Goal: Find specific page/section: Find specific page/section

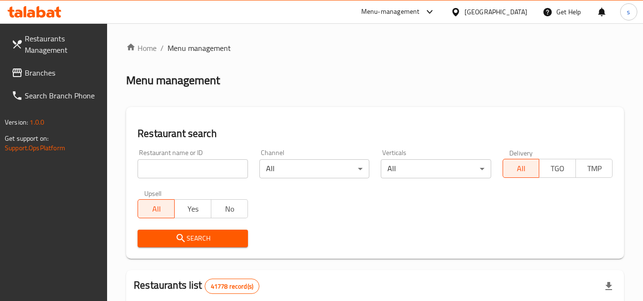
click at [167, 170] on input "search" at bounding box center [193, 168] width 110 height 19
paste input "747496"
type input "747496"
click at [45, 70] on span "Branches" at bounding box center [62, 72] width 75 height 11
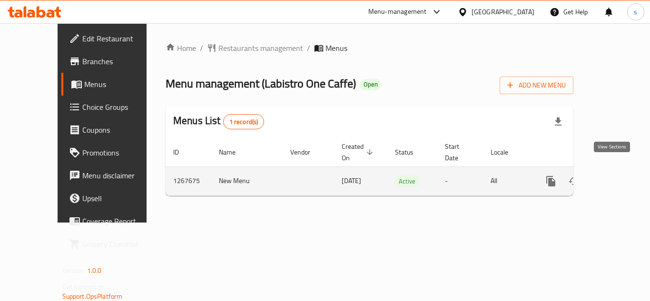
click at [614, 176] on icon "enhanced table" at bounding box center [619, 181] width 11 height 11
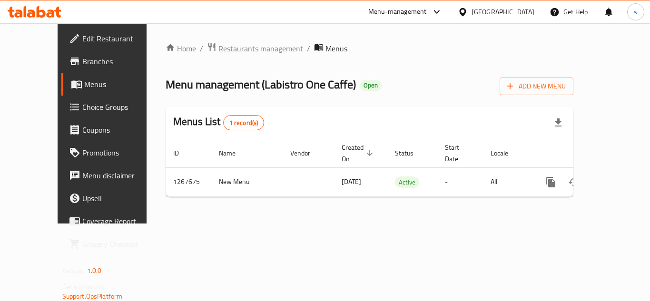
click at [200, 83] on span "Menu management ( Labistro One Caffe )" at bounding box center [261, 84] width 190 height 21
click at [219, 46] on span "Restaurants management" at bounding box center [261, 48] width 85 height 11
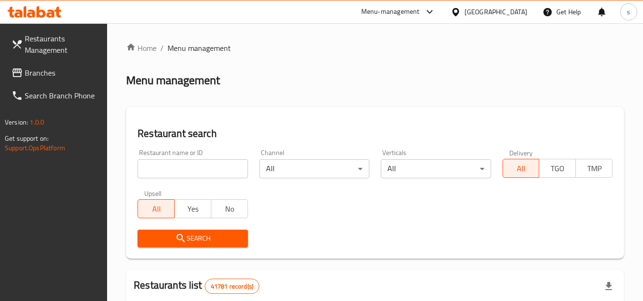
click at [185, 167] on input "search" at bounding box center [193, 168] width 110 height 19
paste input "687732"
type input "687732"
click button "Search" at bounding box center [193, 239] width 110 height 18
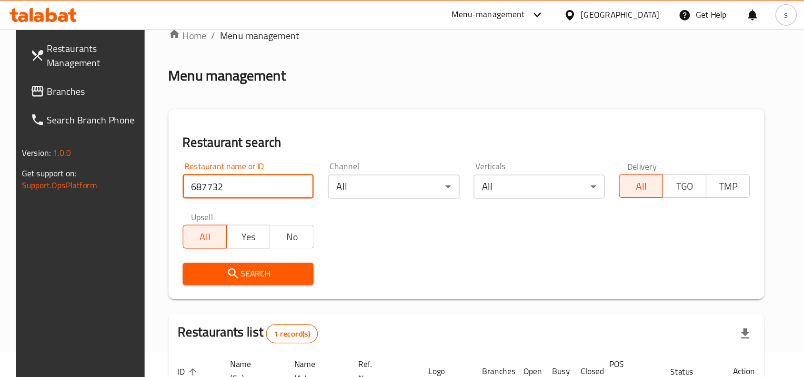
scroll to position [20, 0]
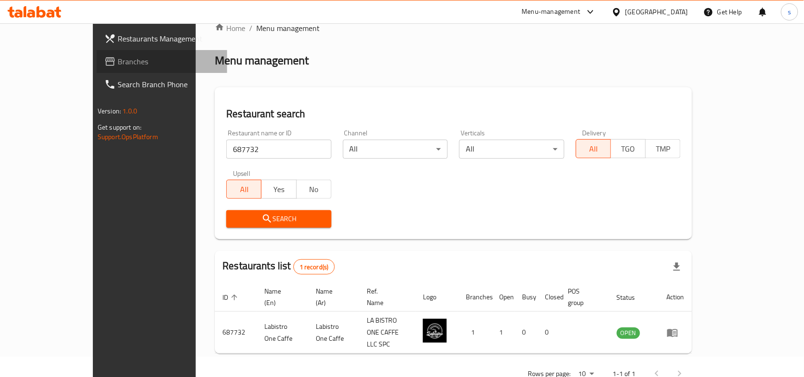
click at [118, 65] on span "Branches" at bounding box center [169, 61] width 102 height 11
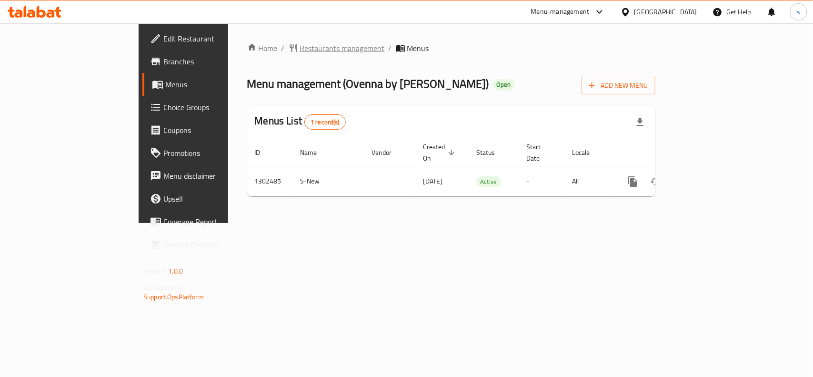
click at [300, 48] on span "Restaurants management" at bounding box center [342, 47] width 85 height 11
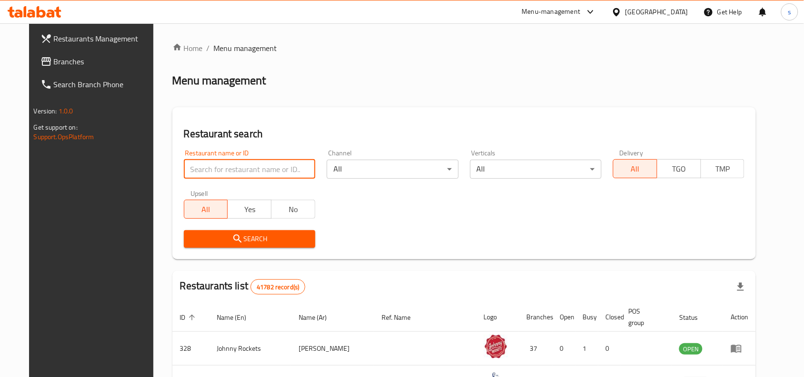
click at [255, 175] on input "search" at bounding box center [249, 168] width 131 height 19
paste input "702440"
type input "702440"
click button "Search" at bounding box center [249, 239] width 131 height 18
